Goal: Information Seeking & Learning: Learn about a topic

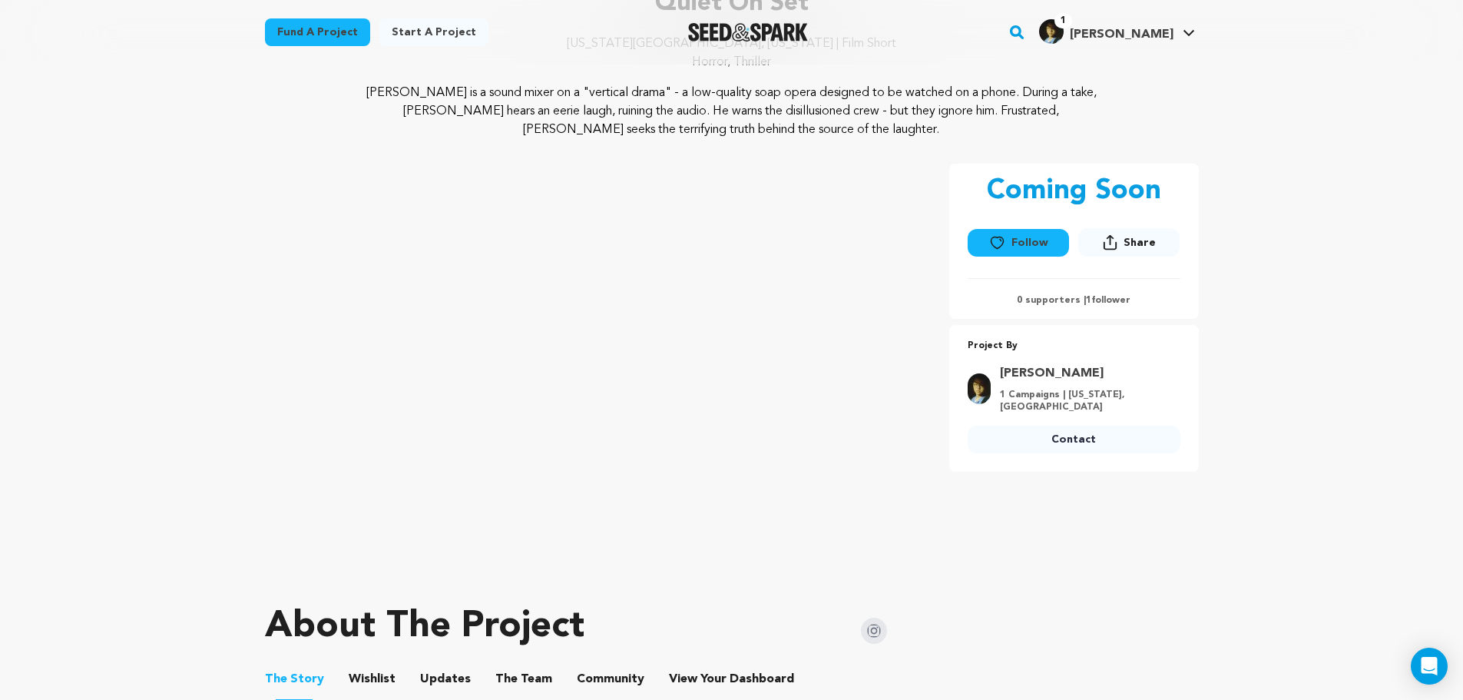
scroll to position [154, 0]
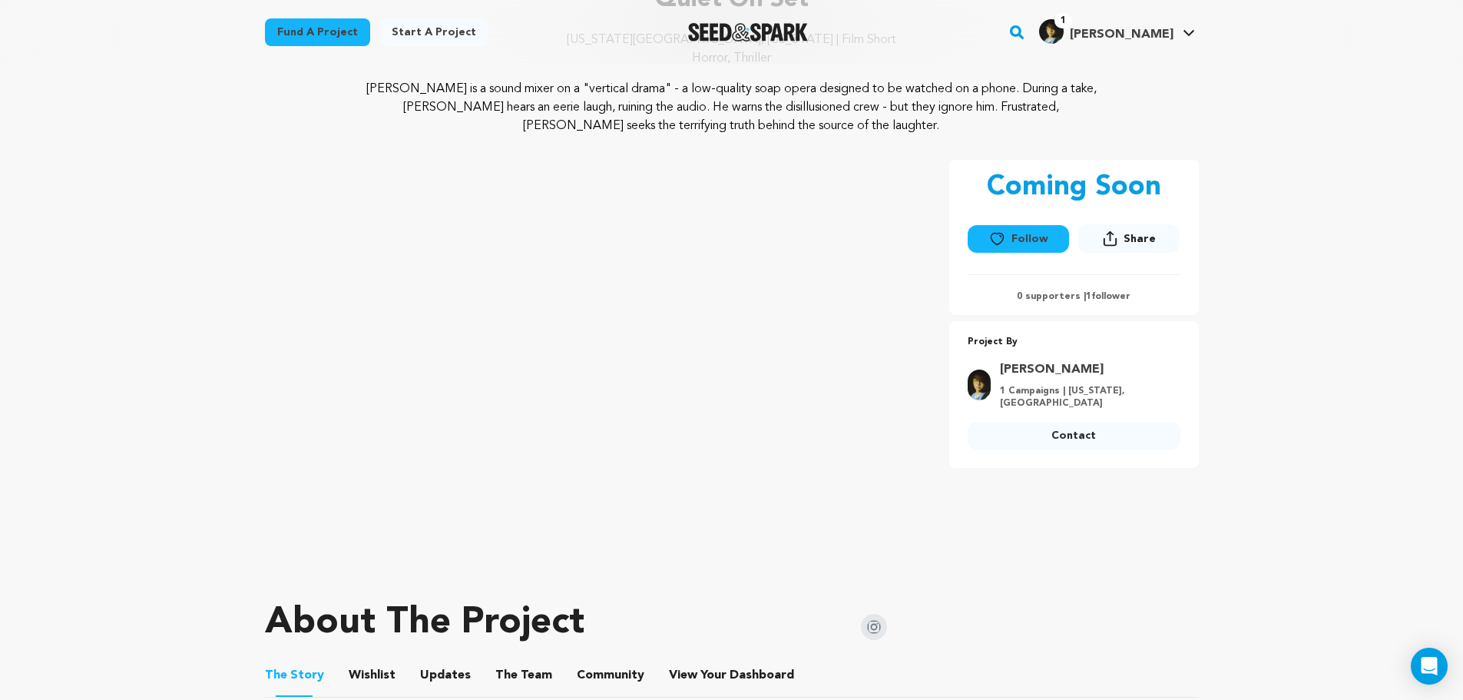
click at [1004, 246] on icon at bounding box center [997, 238] width 16 height 15
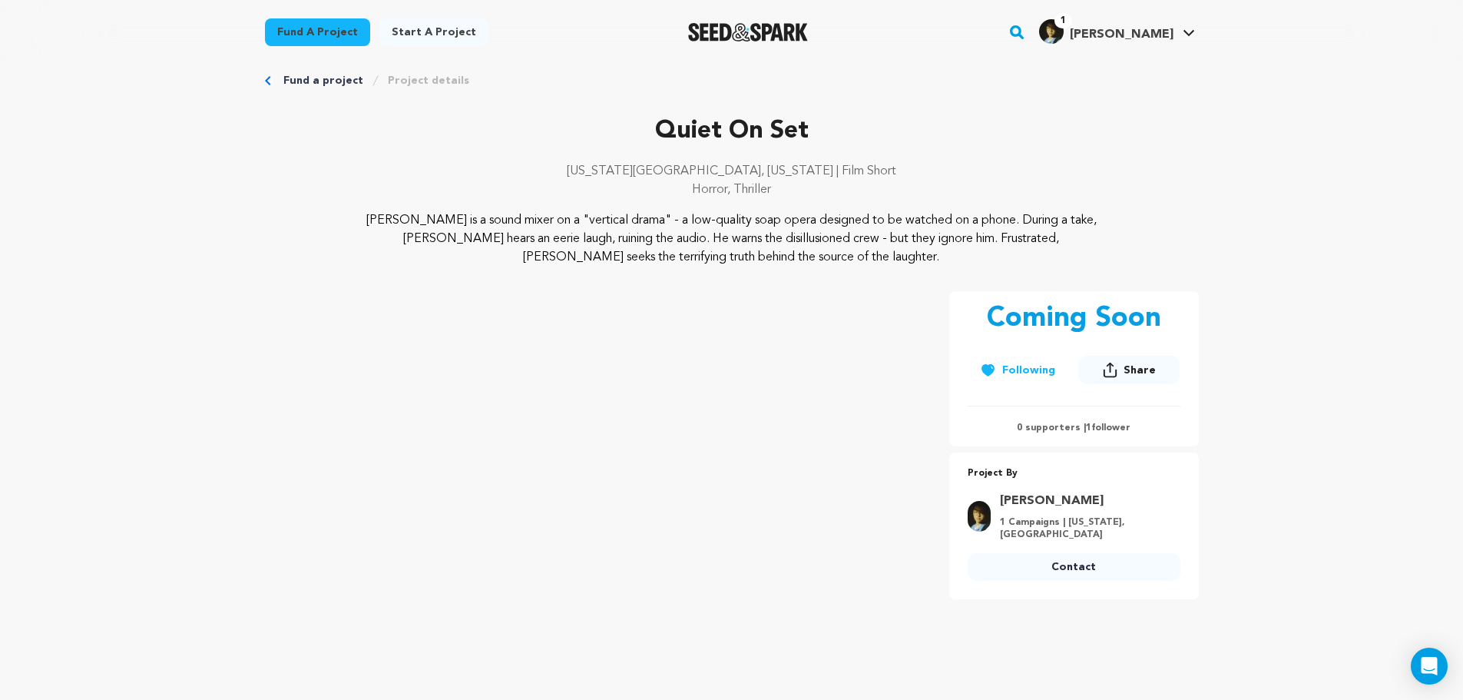
scroll to position [0, 0]
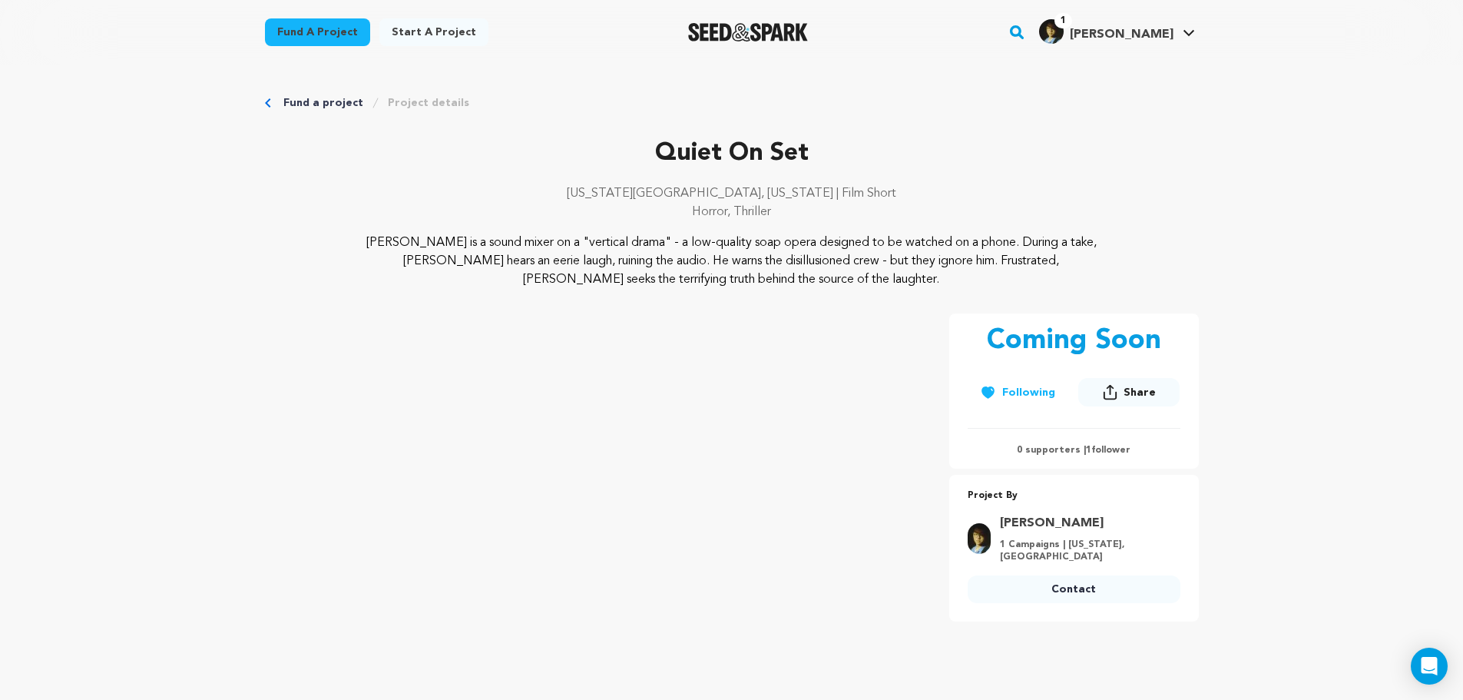
click at [1071, 336] on p "Coming Soon" at bounding box center [1074, 341] width 174 height 31
drag, startPoint x: 1019, startPoint y: 435, endPoint x: 890, endPoint y: 310, distance: 179.7
click at [425, 110] on link "Project details" at bounding box center [428, 102] width 81 height 15
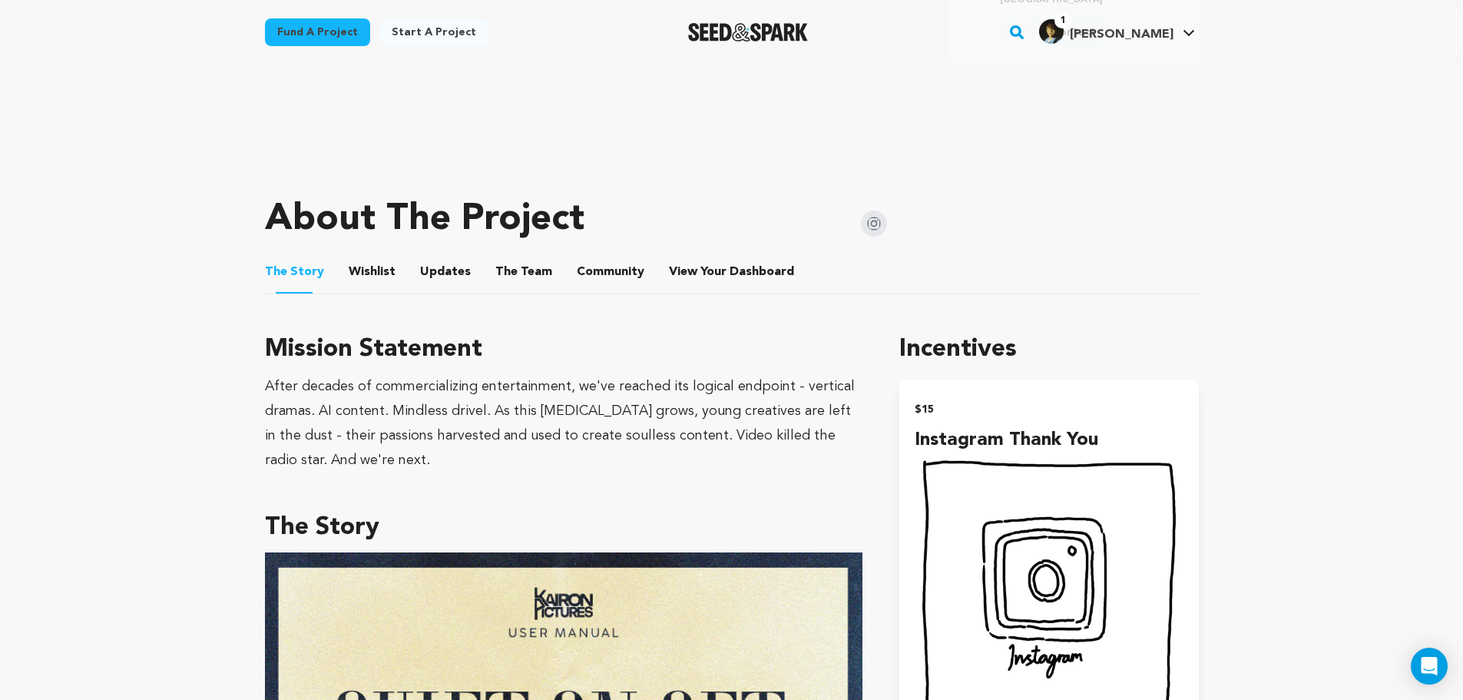
scroll to position [614, 0]
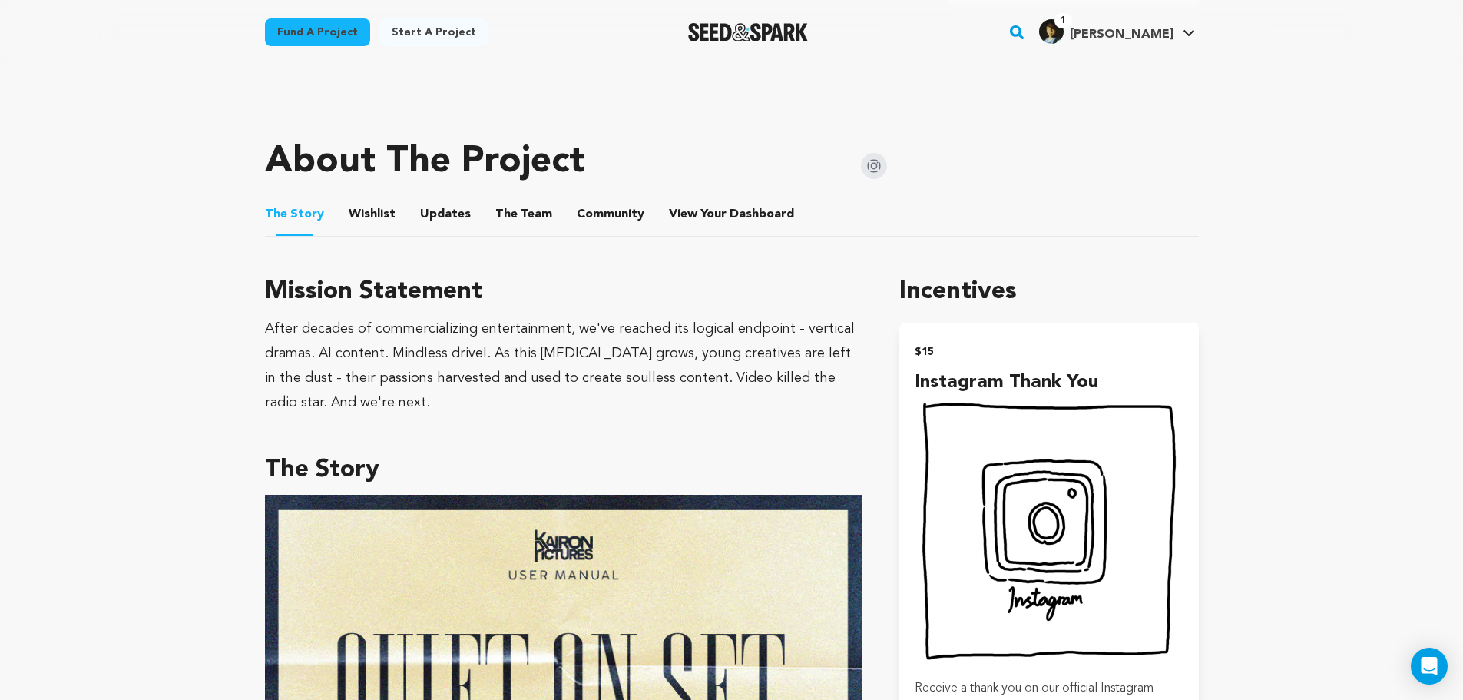
click at [357, 191] on div "About The Project" at bounding box center [576, 161] width 623 height 61
click at [359, 208] on button "Wishlist" at bounding box center [371, 217] width 37 height 37
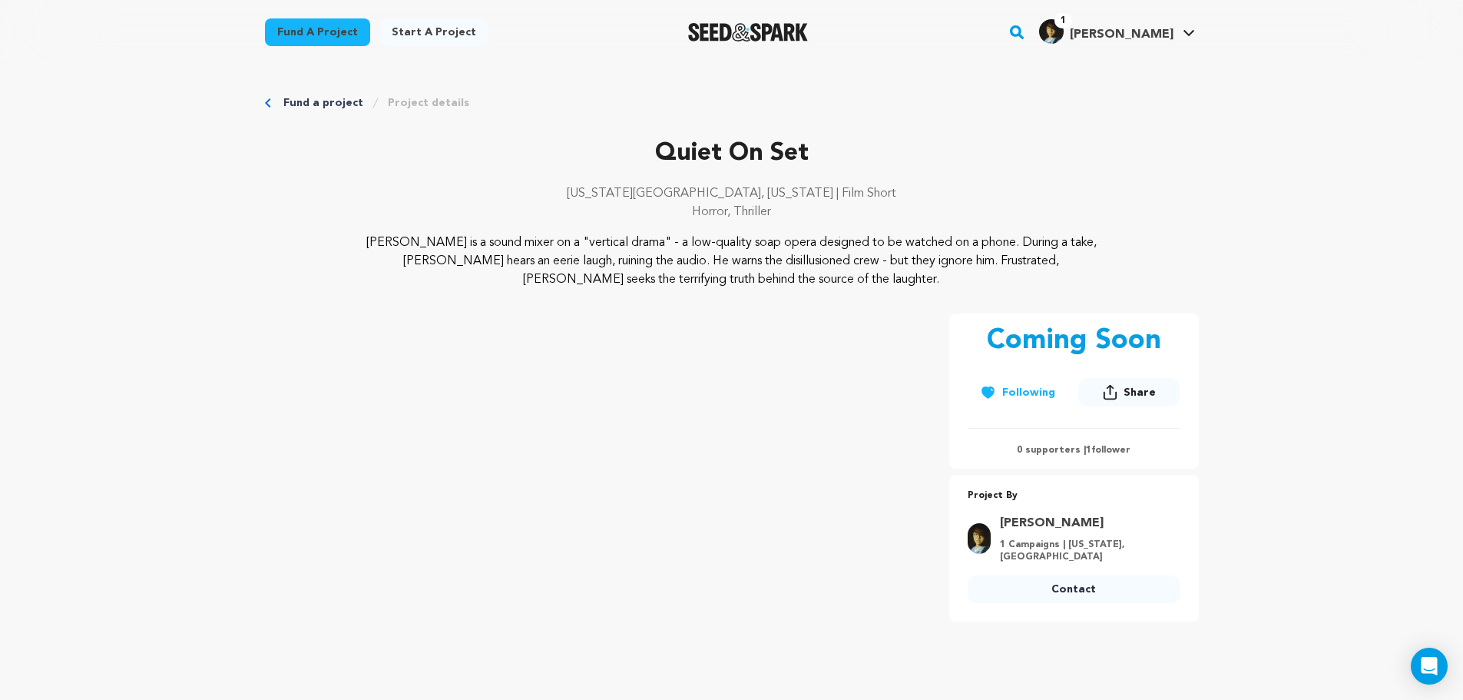
drag, startPoint x: 781, startPoint y: 422, endPoint x: 763, endPoint y: 184, distance: 238.7
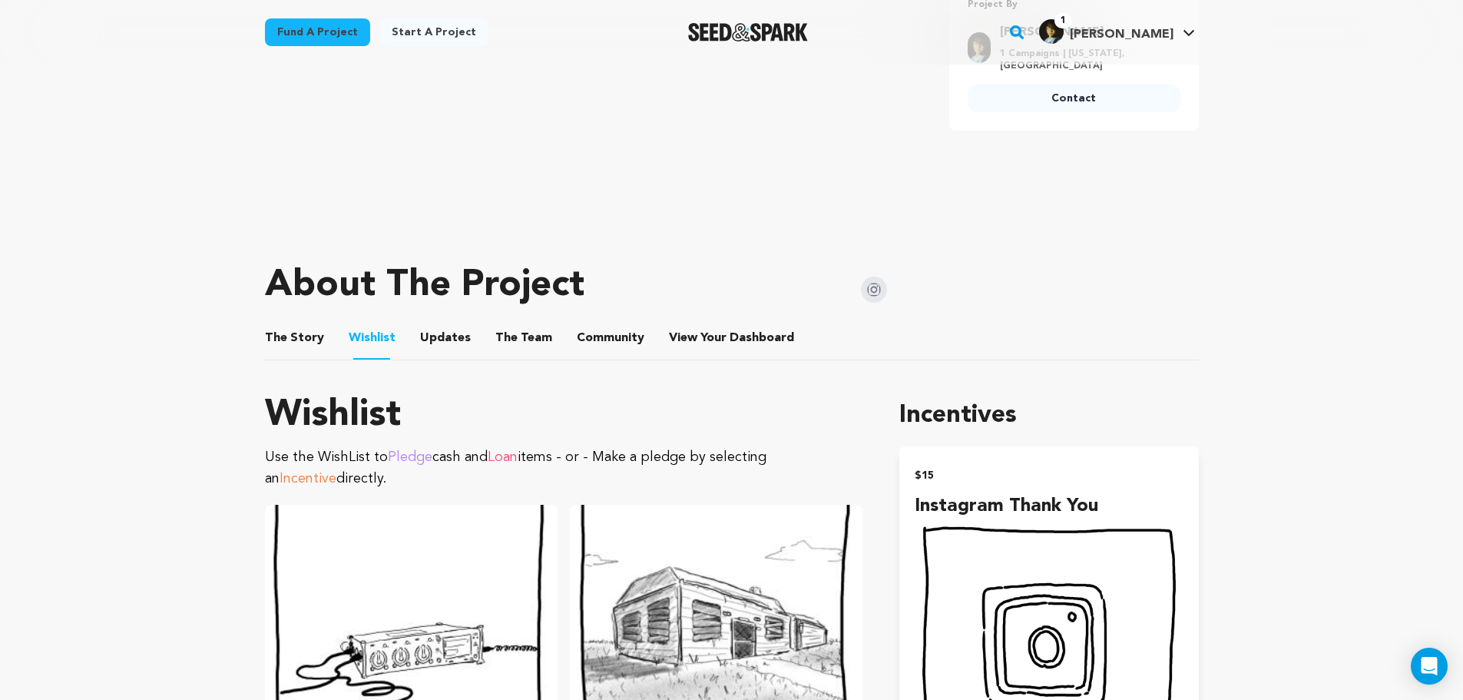
scroll to position [538, 0]
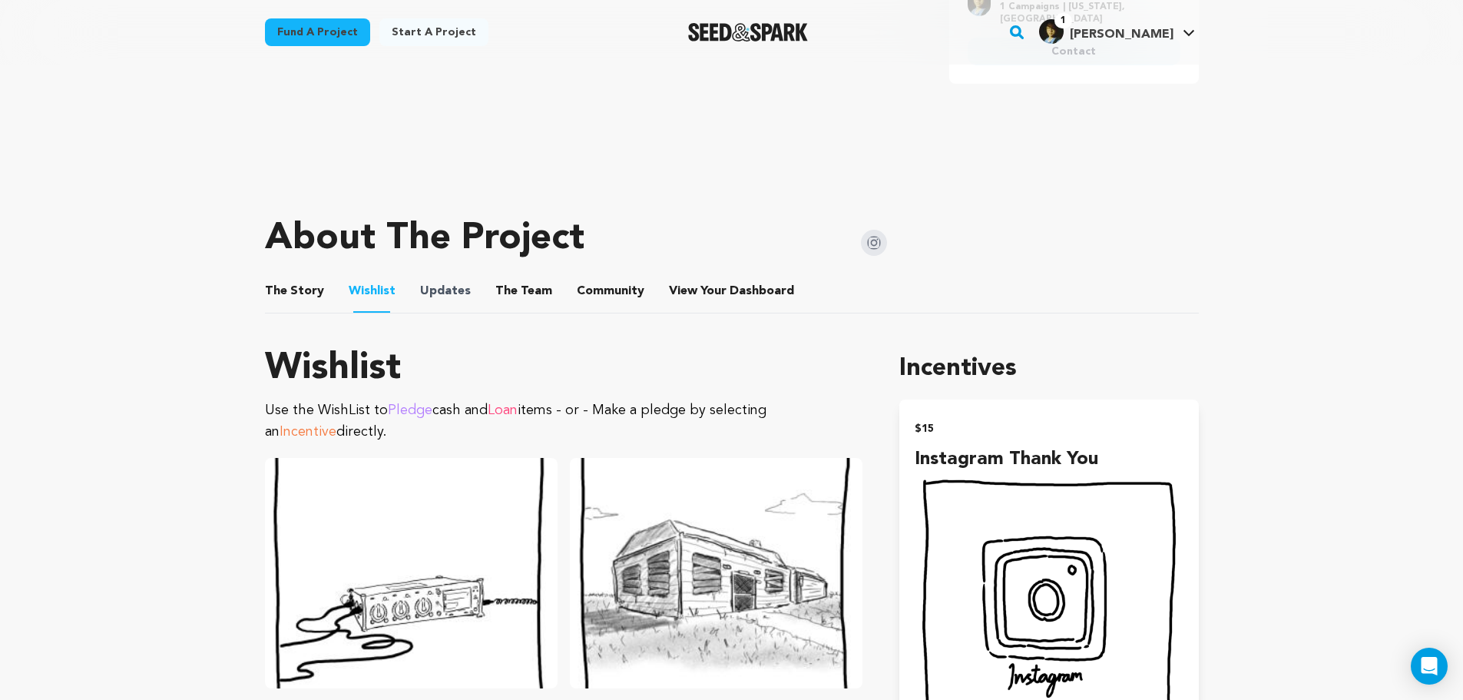
click at [420, 287] on span "Updates" at bounding box center [445, 291] width 51 height 18
click at [522, 289] on button "The Team" at bounding box center [523, 294] width 37 height 37
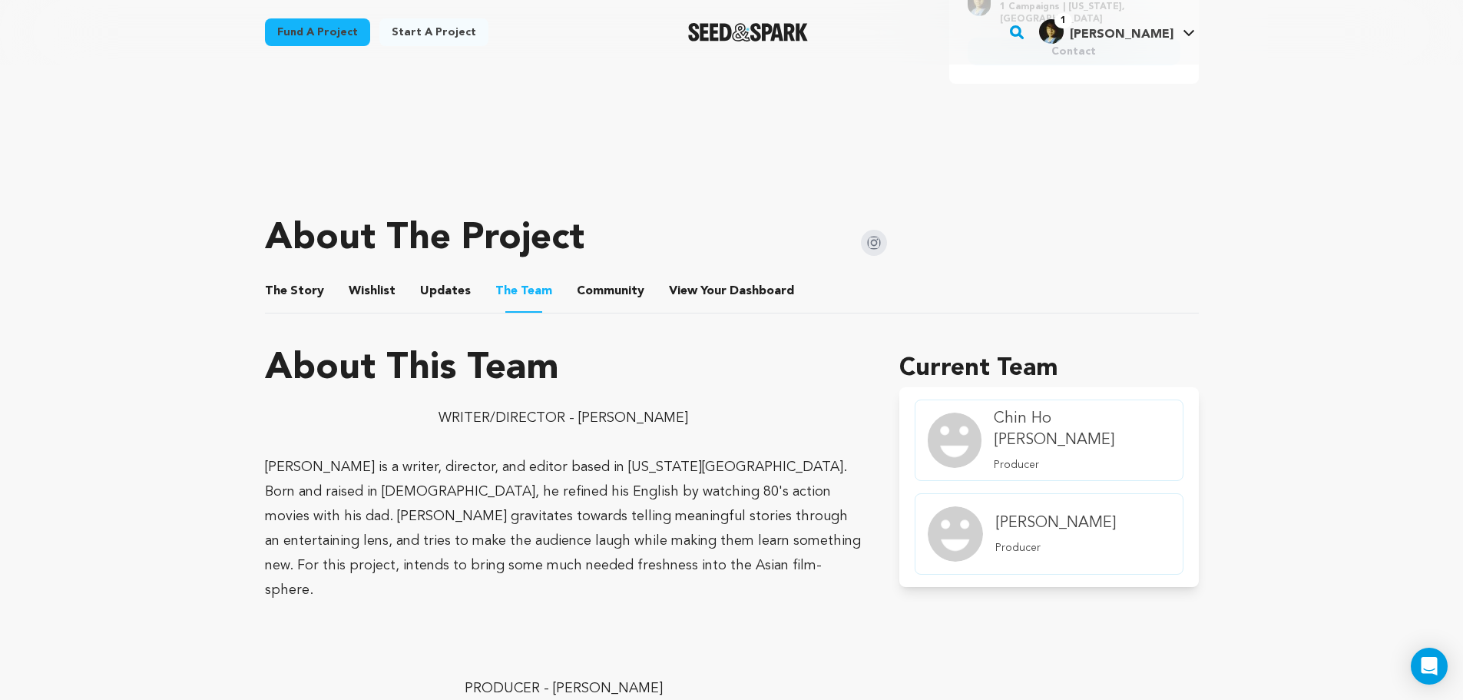
click at [683, 288] on button "View Your Dashboard" at bounding box center [687, 294] width 37 height 37
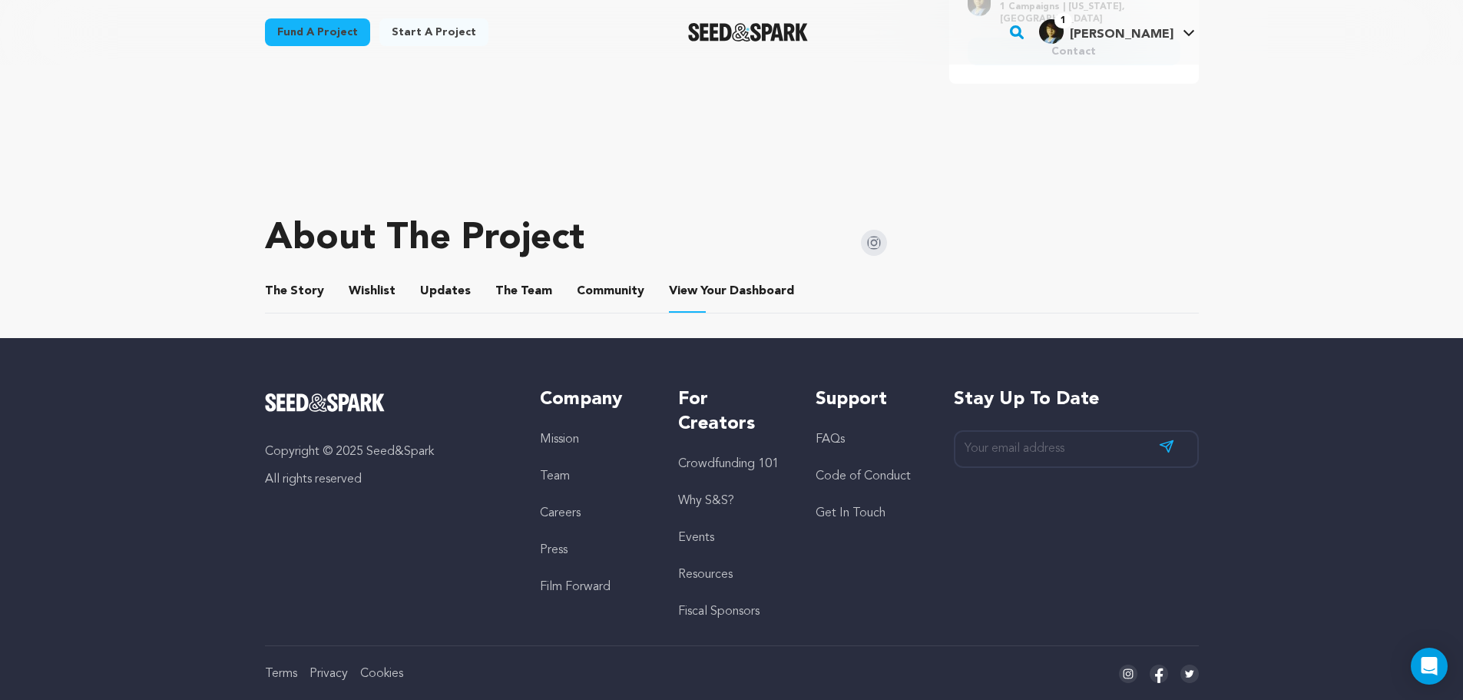
click at [618, 289] on button "Community" at bounding box center [610, 294] width 37 height 37
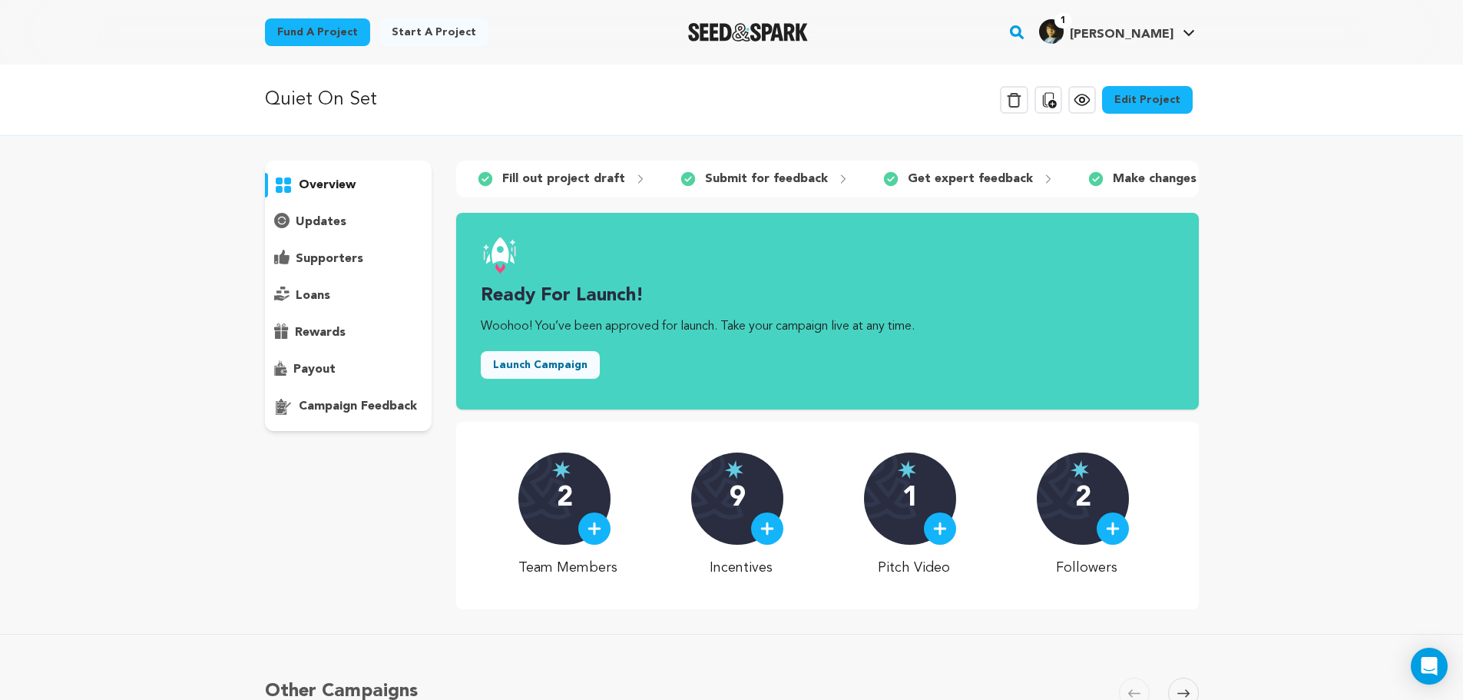
drag, startPoint x: 792, startPoint y: 379, endPoint x: 846, endPoint y: -85, distance: 467.0
